Goal: Transaction & Acquisition: Subscribe to service/newsletter

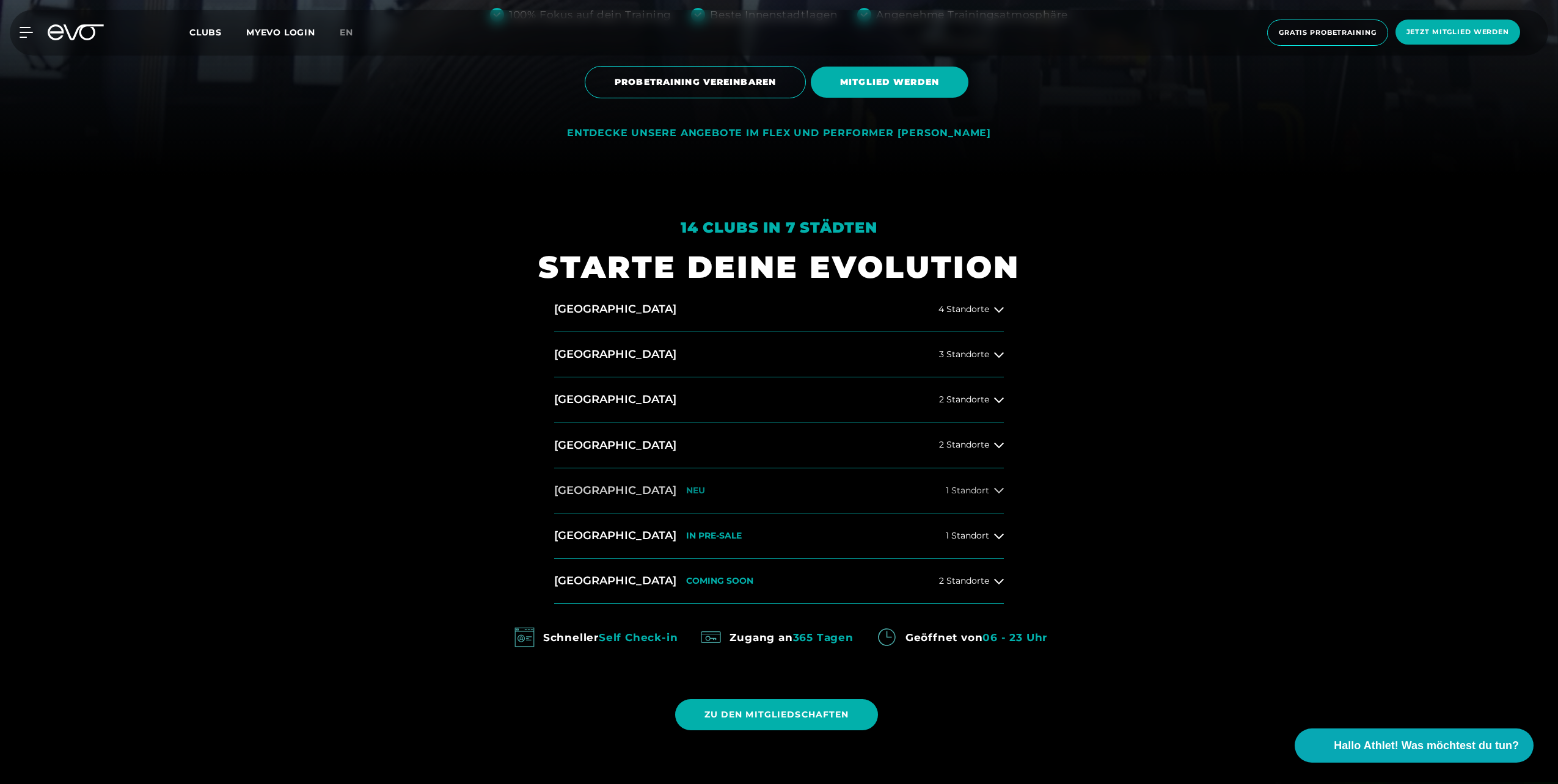
scroll to position [611, 0]
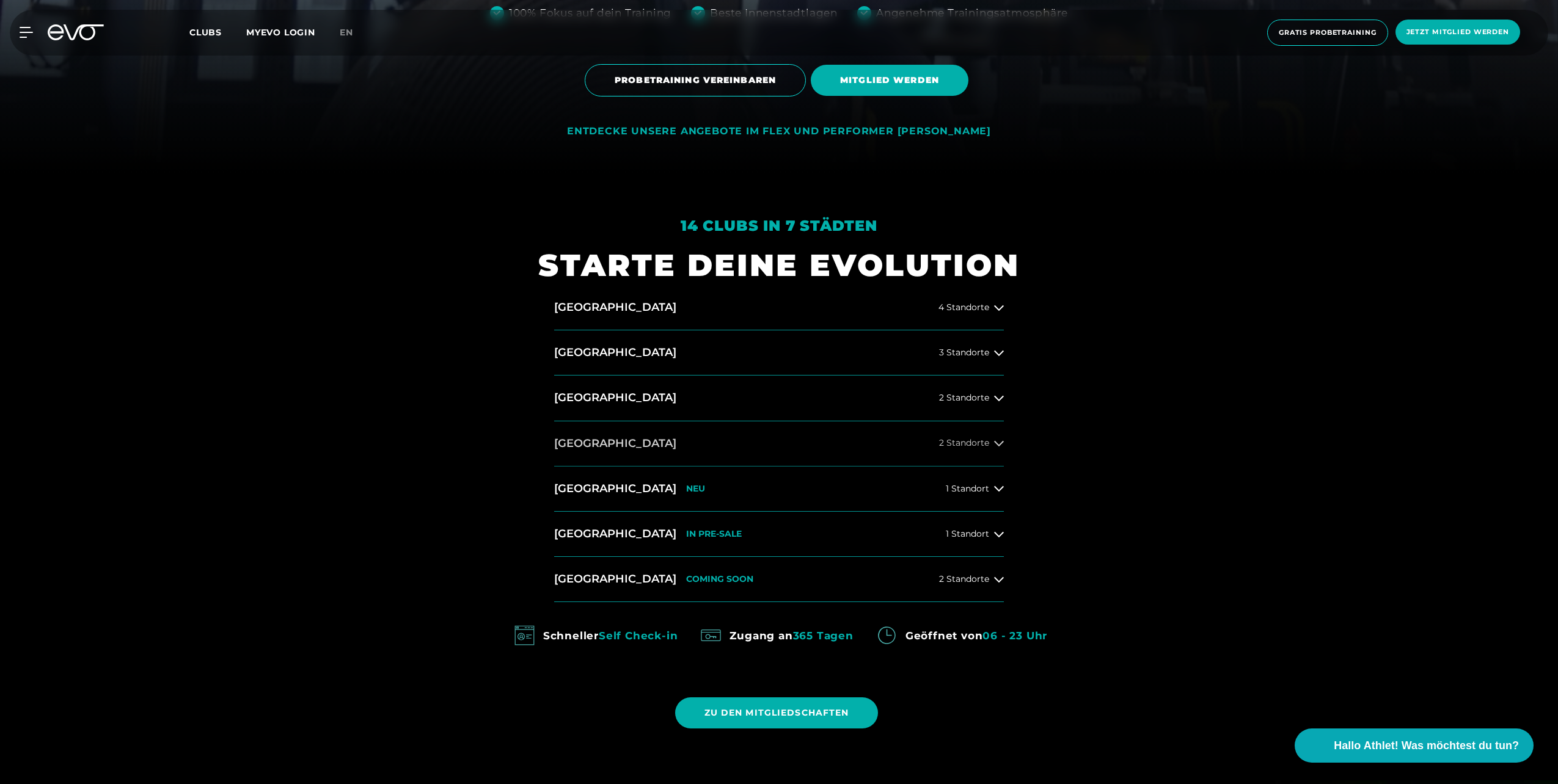
click at [994, 450] on button "[GEOGRAPHIC_DATA] 2 Standorte" at bounding box center [779, 443] width 450 height 45
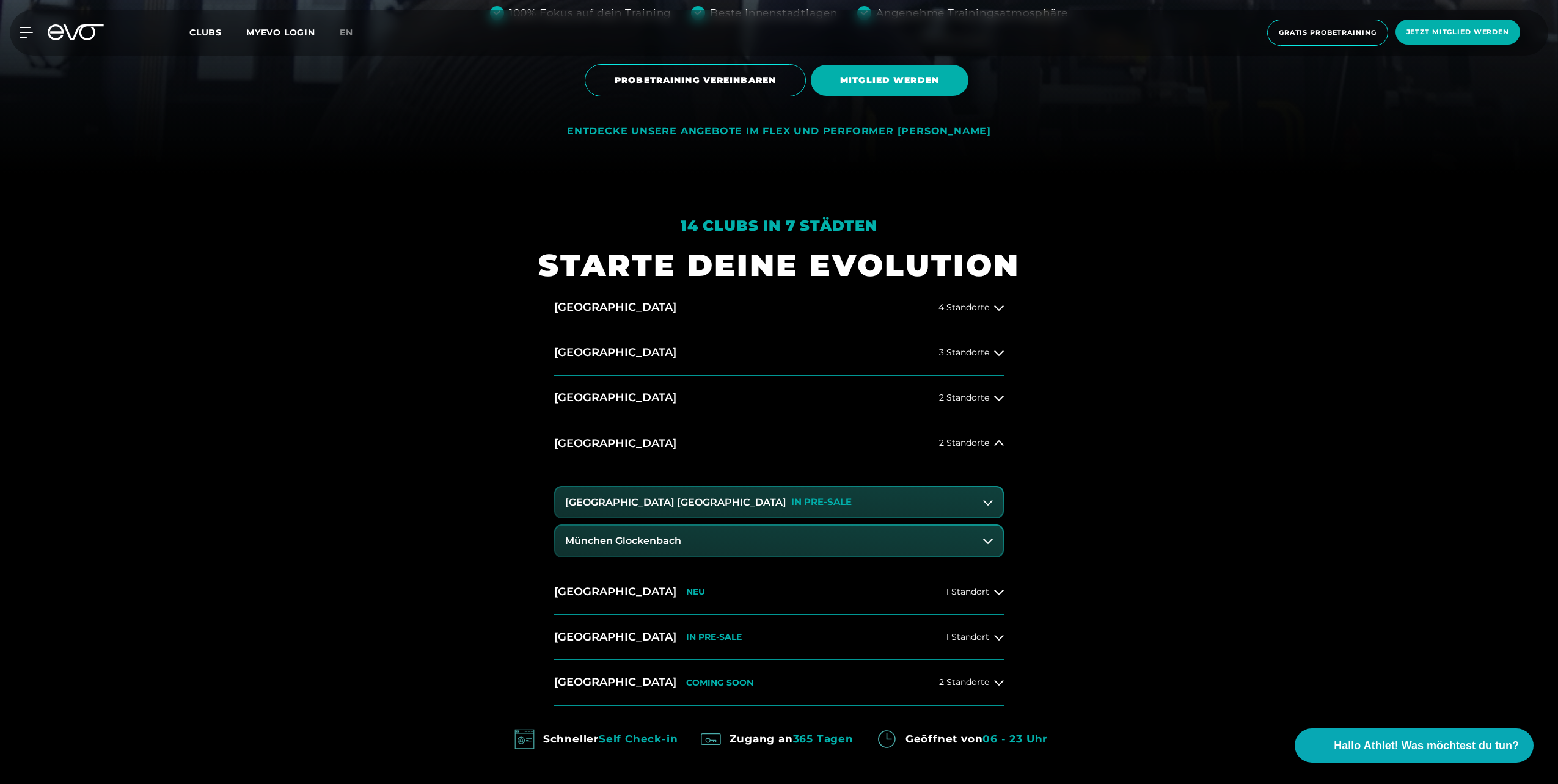
click at [884, 505] on button "[GEOGRAPHIC_DATA] Maxvorstadt IN PRE-SALE" at bounding box center [779, 503] width 447 height 31
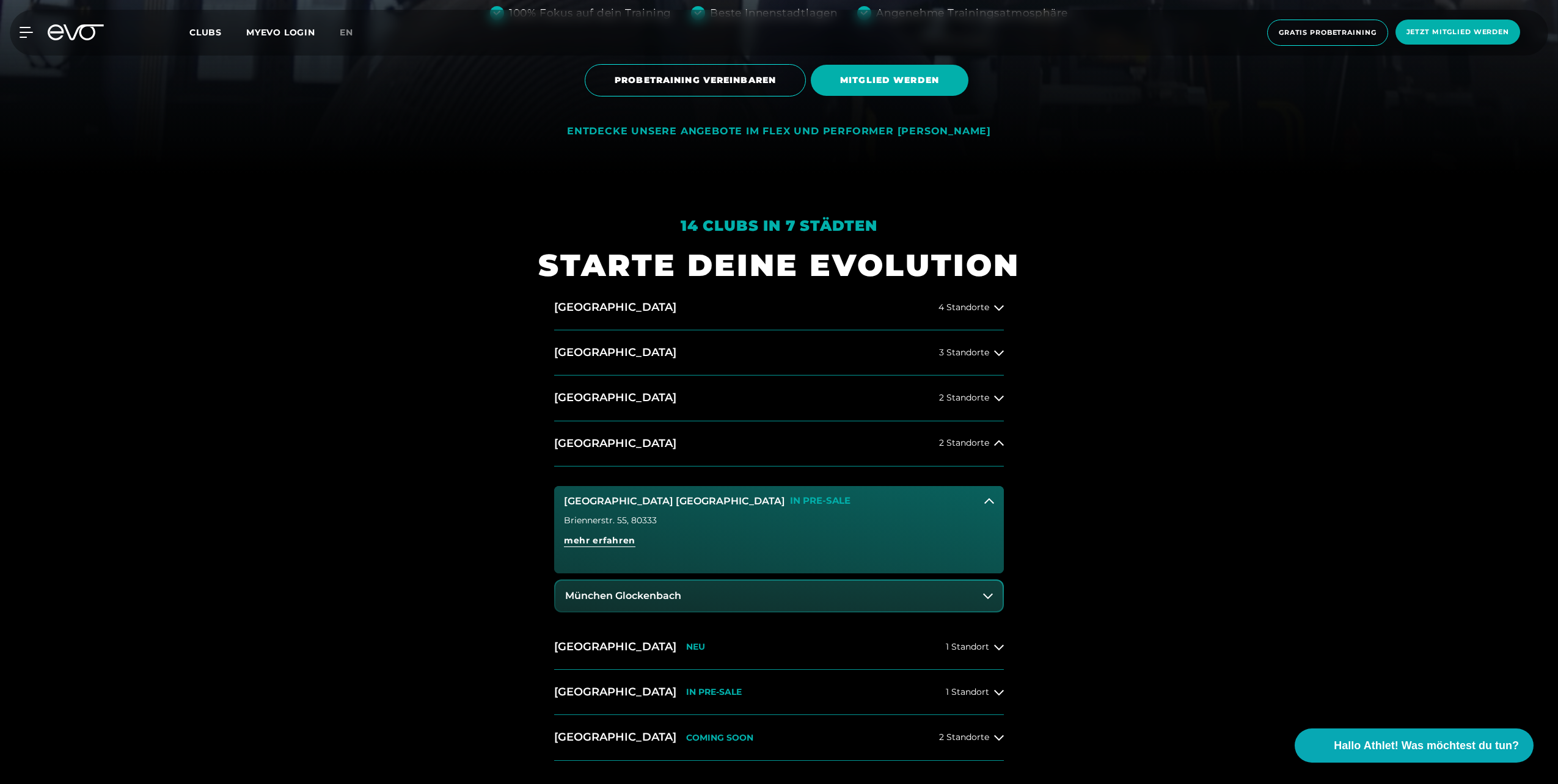
click at [736, 593] on button "München Glockenbach" at bounding box center [779, 596] width 447 height 31
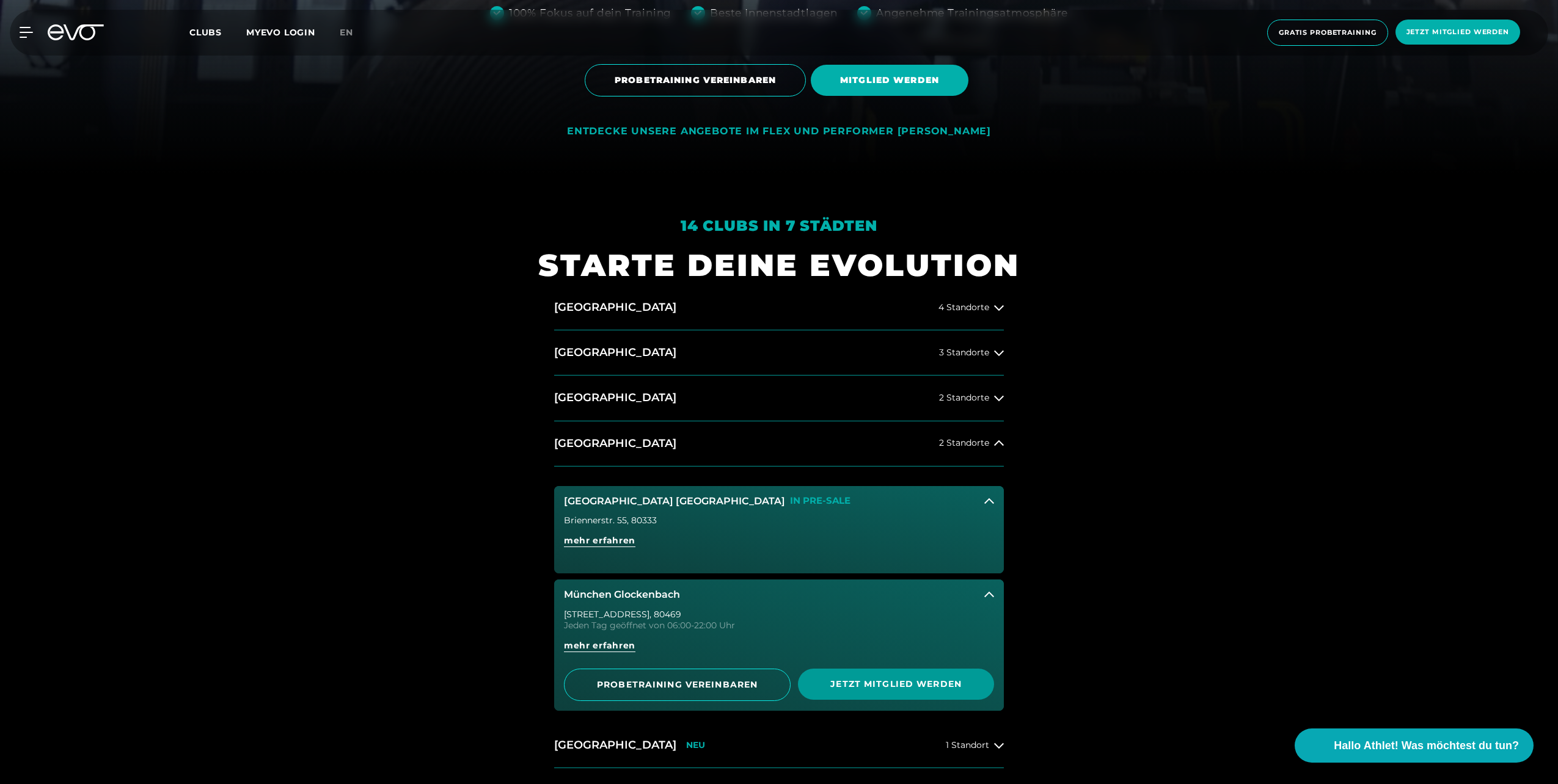
click at [876, 677] on span "Jetzt Mitglied werden" at bounding box center [896, 684] width 196 height 31
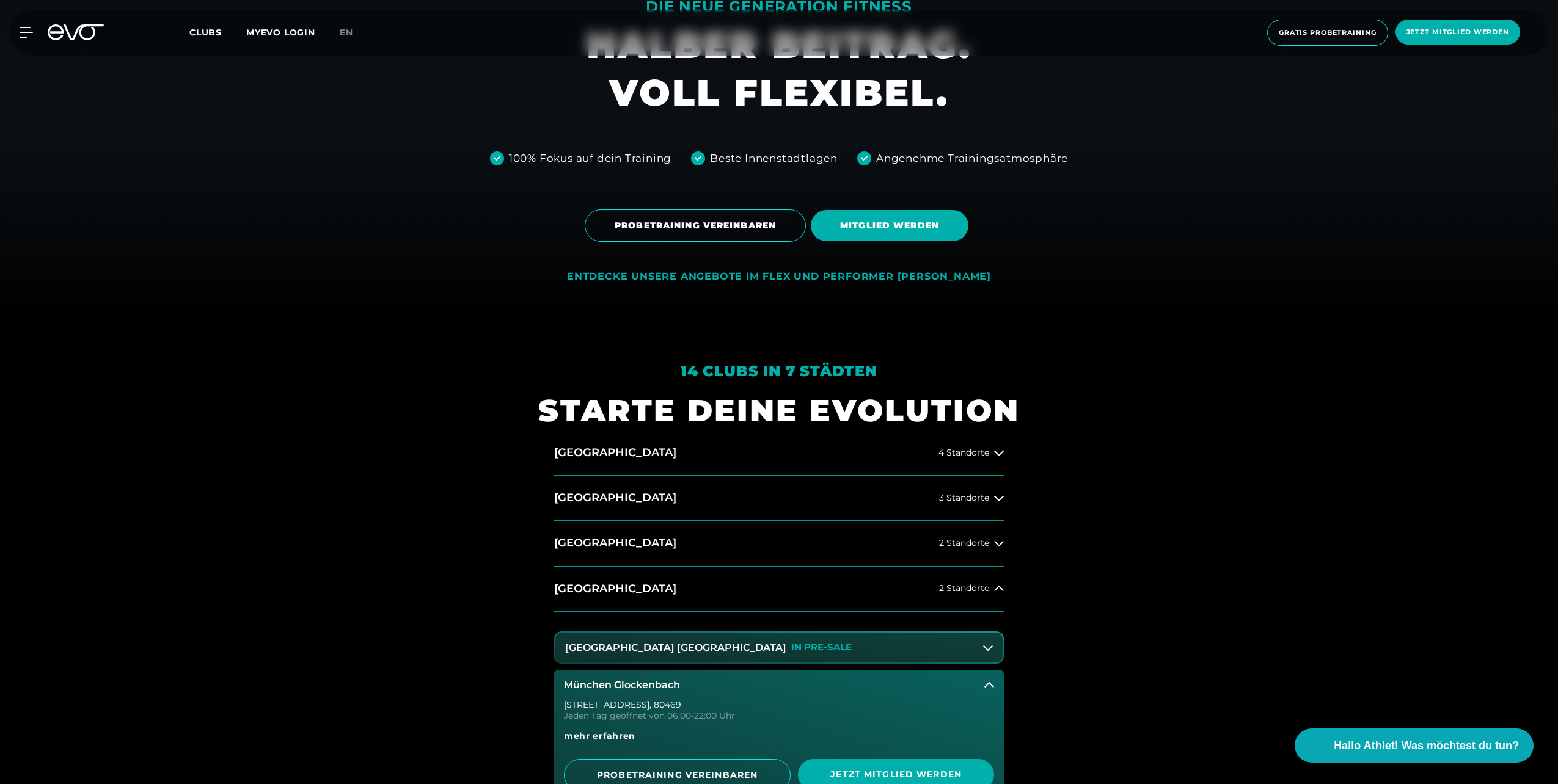
scroll to position [611, 0]
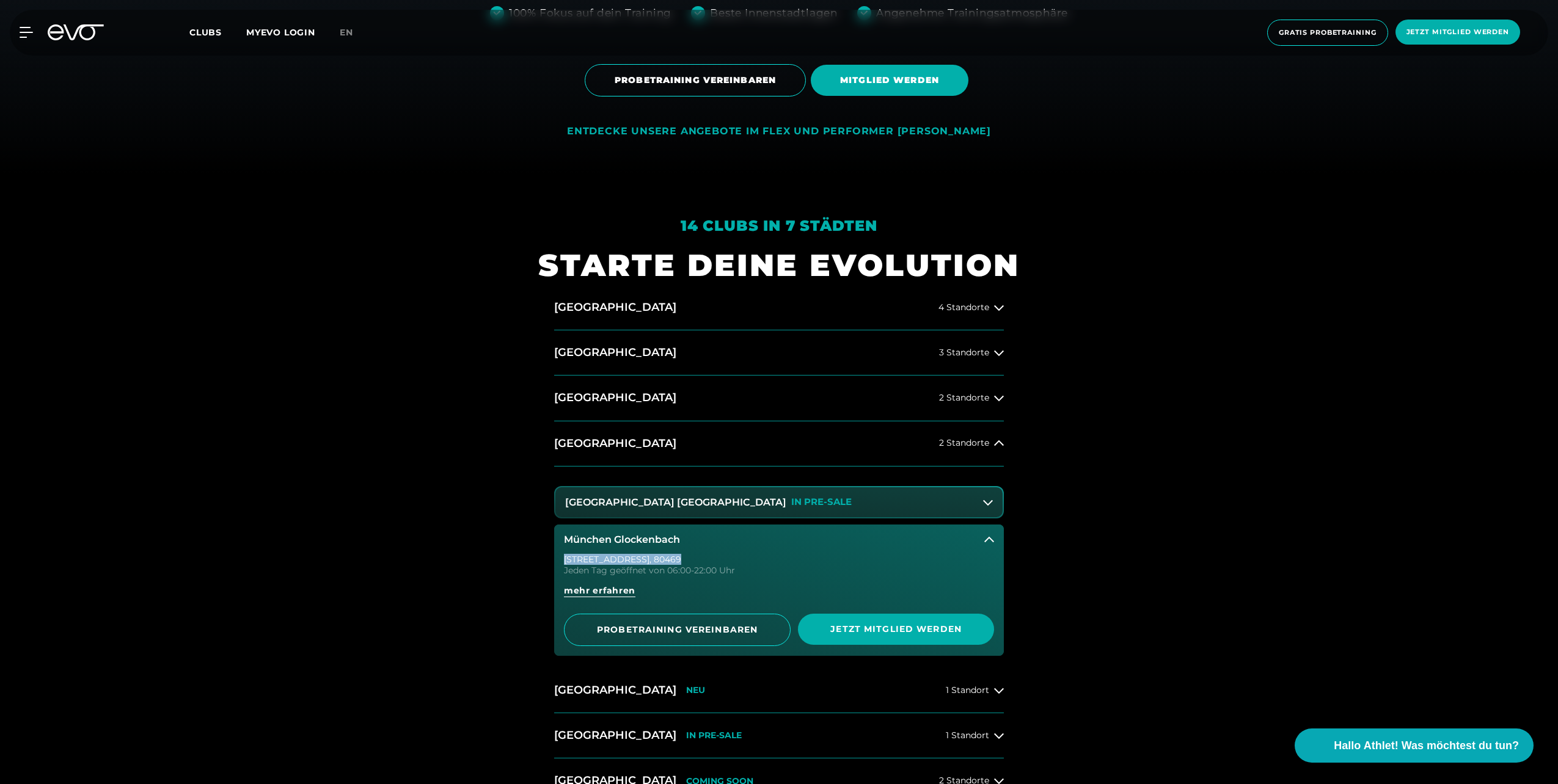
drag, startPoint x: 634, startPoint y: 557, endPoint x: 556, endPoint y: 558, distance: 78.0
click at [556, 558] on div "[STREET_ADDRESS] Tag geöffnet von 06:00-22:00 Uhr mehr erfahren PROBETRAINING V…" at bounding box center [779, 606] width 450 height 101
